Goal: Task Accomplishment & Management: Manage account settings

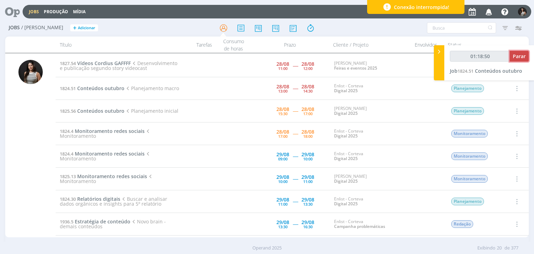
click at [520, 56] on span "Parar" at bounding box center [519, 56] width 13 height 7
type input "01:19:00"
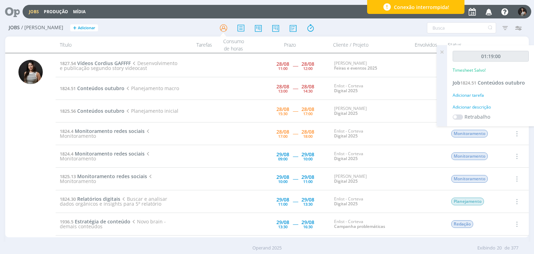
click at [442, 52] on icon at bounding box center [442, 52] width 13 height 14
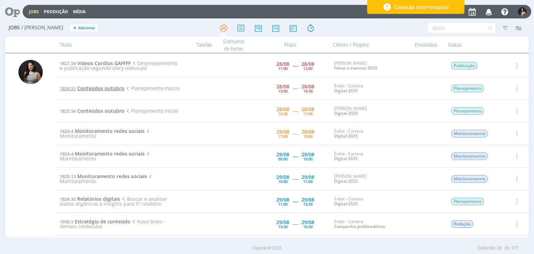
click at [118, 85] on span "Conteúdos outubro" at bounding box center [100, 88] width 47 height 7
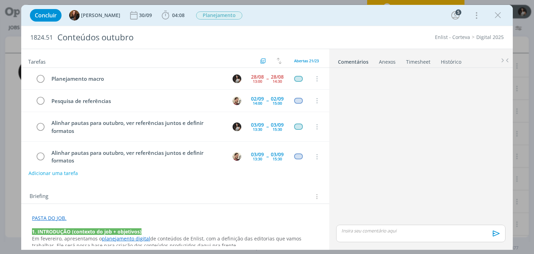
click at [418, 64] on link "Timesheet" at bounding box center [418, 60] width 25 height 10
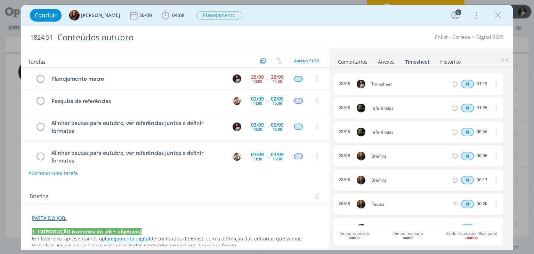
click at [496, 81] on icon "dialog" at bounding box center [496, 84] width 8 height 8
click at [482, 107] on link "Editar" at bounding box center [476, 106] width 55 height 11
drag, startPoint x: 400, startPoint y: 83, endPoint x: 364, endPoint y: 86, distance: 35.2
click at [364, 86] on div "[DATE] 14:47 Timesheet Selecione a tarefa N 01:19" at bounding box center [419, 83] width 170 height 21
click at [481, 60] on ul "Comentários Anexos 0 Timesheet Histórico" at bounding box center [421, 58] width 184 height 19
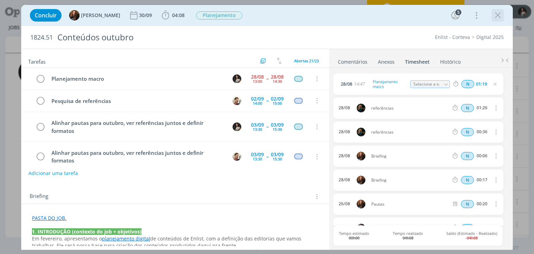
click at [499, 14] on icon "dialog" at bounding box center [498, 15] width 10 height 10
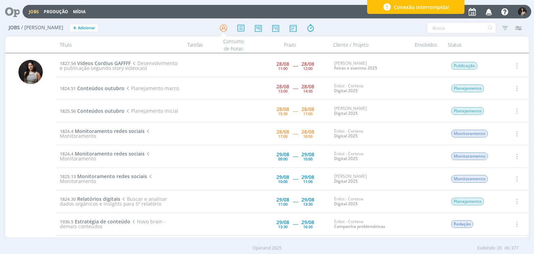
click at [516, 87] on icon "button" at bounding box center [517, 88] width 8 height 8
click at [506, 111] on link "Concluir" at bounding box center [497, 111] width 55 height 11
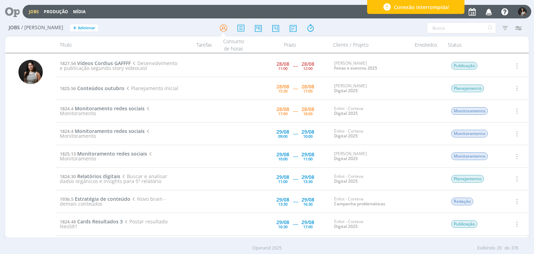
click at [517, 87] on icon "button" at bounding box center [517, 88] width 8 height 8
click at [499, 135] on link "Iniciar timesheet" at bounding box center [497, 133] width 55 height 11
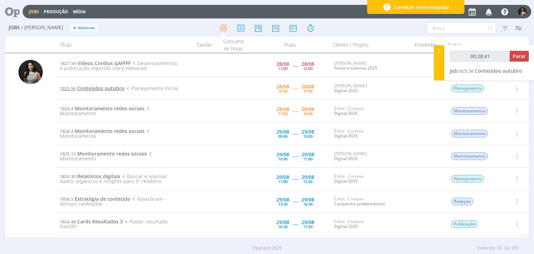
click at [111, 86] on span "Conteúdos outubro" at bounding box center [100, 88] width 47 height 7
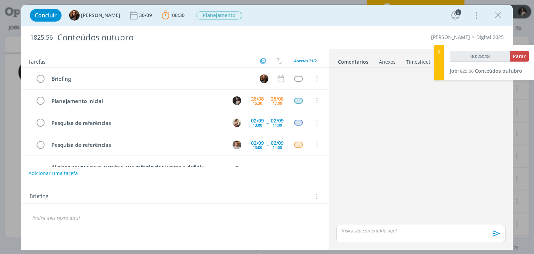
click at [234, 213] on div "dialog" at bounding box center [175, 218] width 297 height 12
drag, startPoint x: 491, startPoint y: 18, endPoint x: 499, endPoint y: 14, distance: 9.7
click at [499, 14] on div "dialog" at bounding box center [498, 15] width 13 height 13
click at [499, 14] on icon "dialog" at bounding box center [498, 15] width 10 height 10
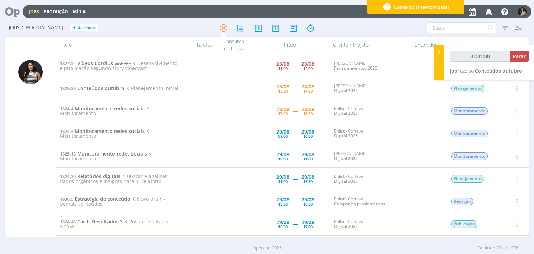
type input "01:02:00"
